Goal: Find specific page/section: Find specific page/section

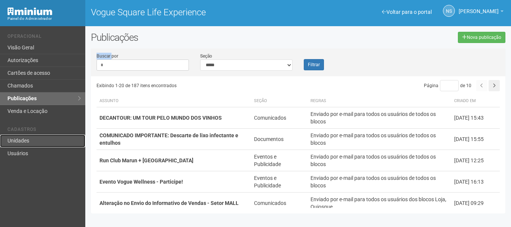
click at [37, 146] on link "Unidades" at bounding box center [42, 141] width 85 height 13
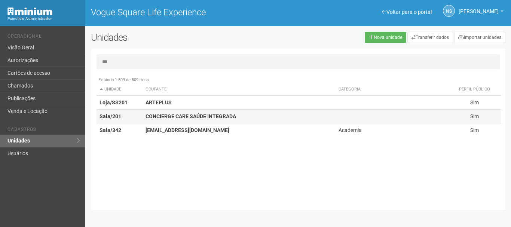
type input "***"
click at [177, 120] on td "CONCIERGE CARE SAÚDE INTEGRADA" at bounding box center [239, 117] width 193 height 14
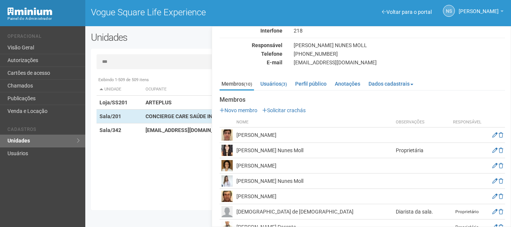
scroll to position [26, 0]
